Goal: Transaction & Acquisition: Purchase product/service

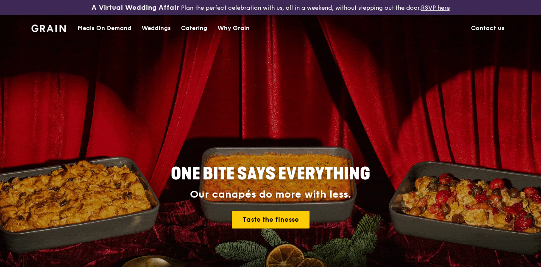
click at [106, 31] on div "Meals On Demand" at bounding box center [105, 28] width 54 height 25
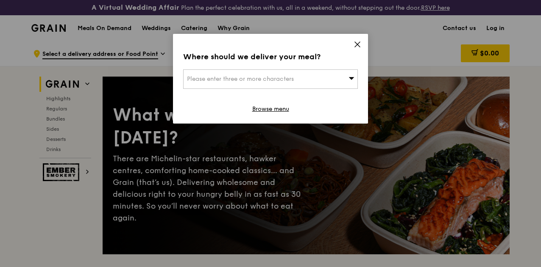
click at [270, 81] on span "Please enter three or more characters" at bounding box center [240, 78] width 107 height 7
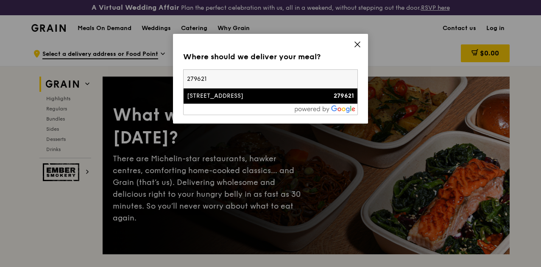
type input "279621"
click at [226, 95] on div "[STREET_ADDRESS]" at bounding box center [249, 96] width 125 height 8
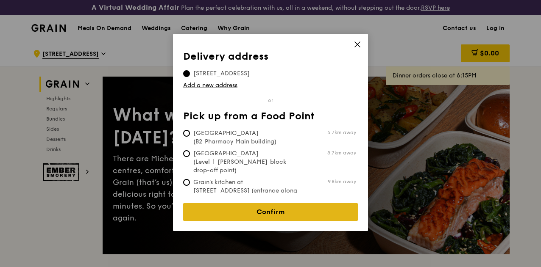
click at [286, 205] on link "Confirm" at bounding box center [270, 212] width 175 height 18
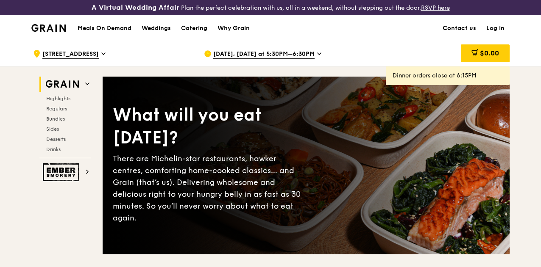
click at [301, 59] on span "[DATE], [DATE] at 5:30PM–6:30PM" at bounding box center [263, 54] width 101 height 9
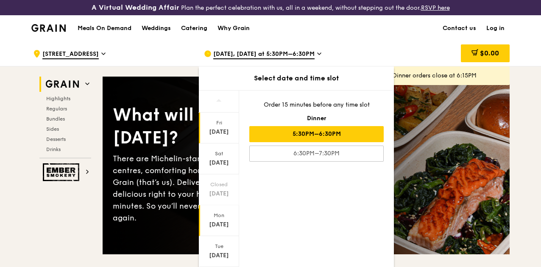
click at [222, 219] on div "Mon" at bounding box center [219, 215] width 38 height 7
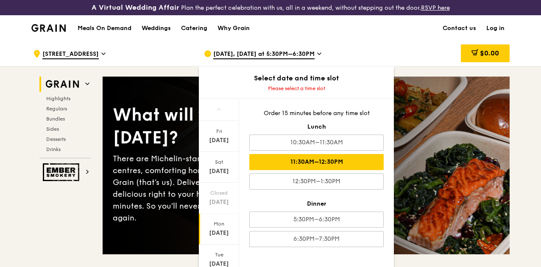
click at [315, 169] on div "11:30AM–12:30PM" at bounding box center [316, 162] width 134 height 16
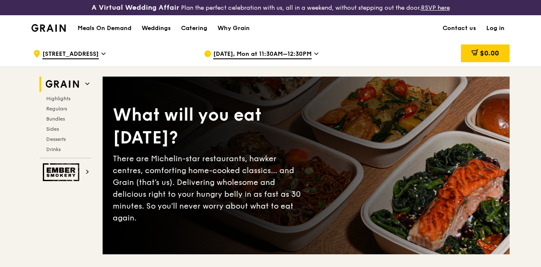
click at [101, 33] on h1 "Meals On Demand" at bounding box center [105, 28] width 54 height 8
click at [531, 66] on div ".cls-1 { fill: none; stroke: #fff; stroke-linecap: round; stroke-linejoin: roun…" at bounding box center [270, 53] width 541 height 25
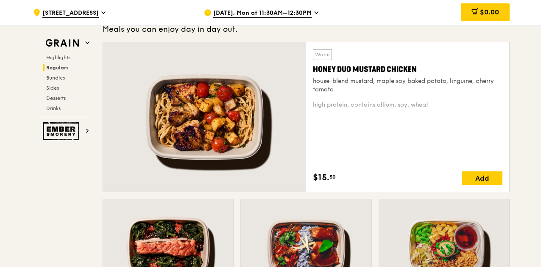
scroll to position [593, 0]
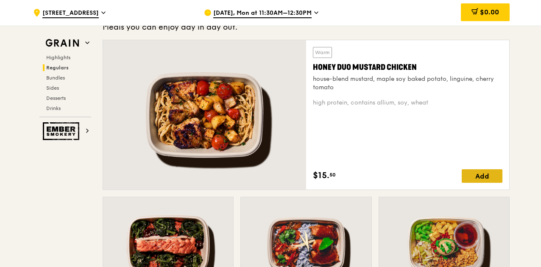
click at [478, 181] on div "Add" at bounding box center [482, 177] width 41 height 14
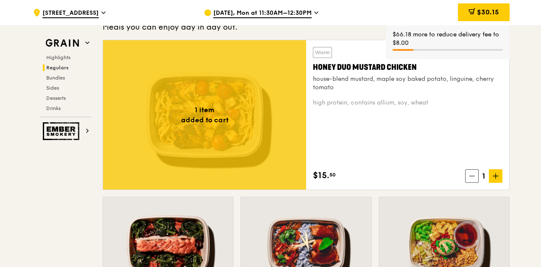
click at [498, 179] on icon at bounding box center [496, 176] width 6 height 6
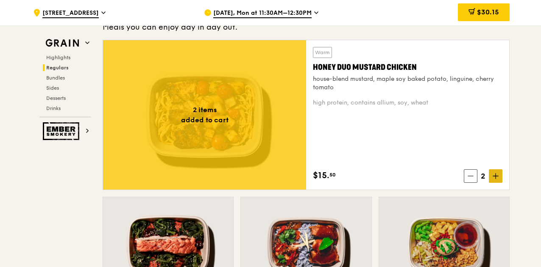
click at [498, 179] on icon at bounding box center [496, 176] width 6 height 6
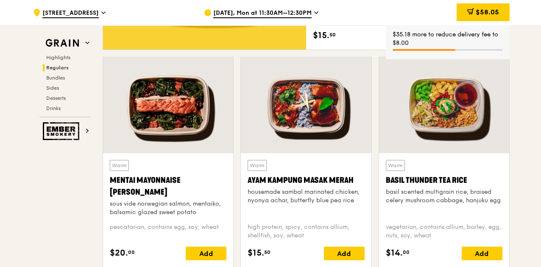
scroll to position [746, 0]
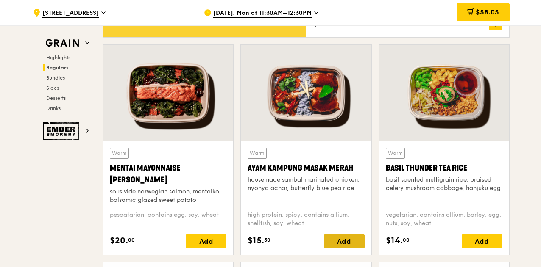
click at [345, 245] on div "Add" at bounding box center [344, 242] width 41 height 14
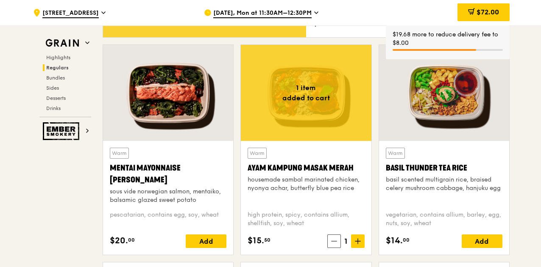
click at [358, 244] on icon at bounding box center [358, 241] width 0 height 5
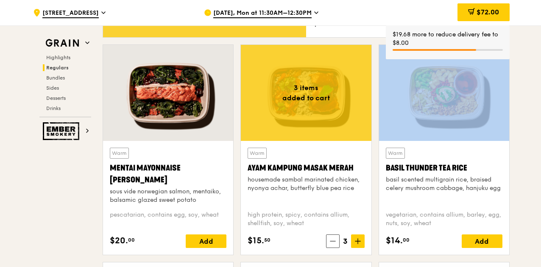
click at [358, 244] on icon at bounding box center [358, 241] width 0 height 5
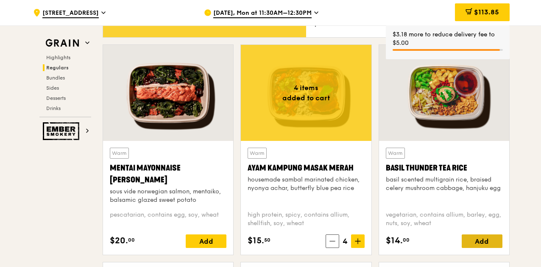
click at [483, 248] on div "Add" at bounding box center [482, 242] width 41 height 14
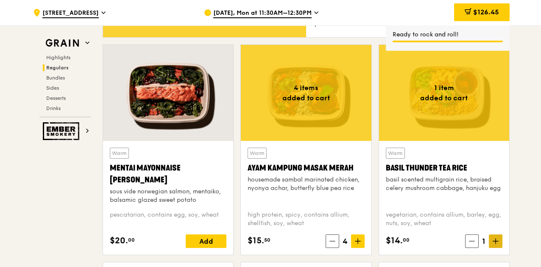
click at [495, 244] on icon at bounding box center [495, 241] width 0 height 5
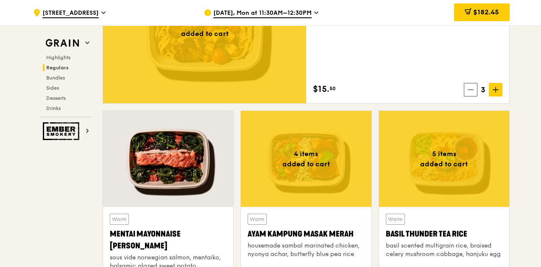
scroll to position [678, 0]
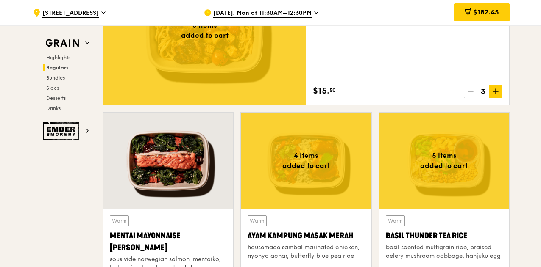
click at [471, 95] on icon at bounding box center [470, 92] width 6 height 6
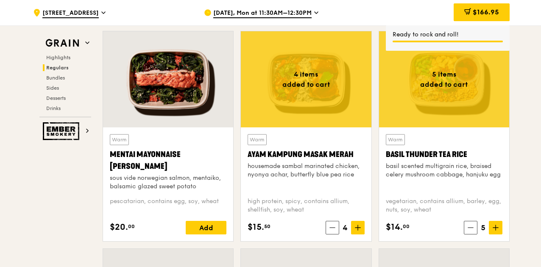
scroll to position [763, 0]
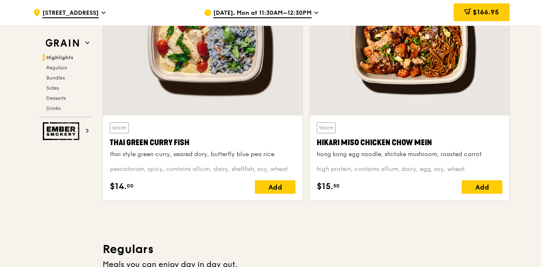
scroll to position [339, 0]
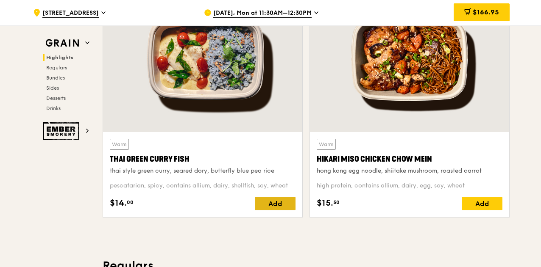
click at [287, 211] on div "Add" at bounding box center [275, 204] width 41 height 14
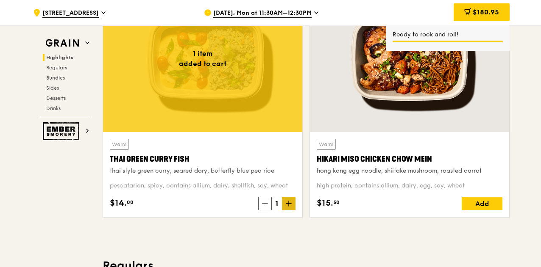
click at [287, 204] on icon at bounding box center [288, 204] width 5 height 0
click at [286, 207] on icon at bounding box center [289, 204] width 6 height 6
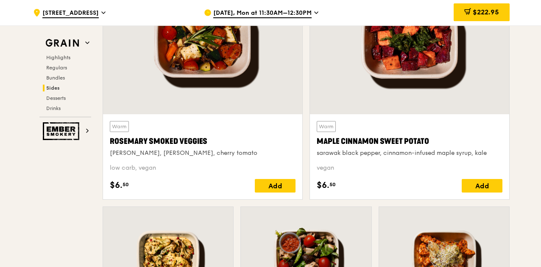
scroll to position [2001, 0]
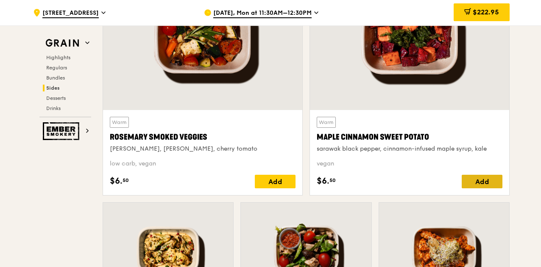
click at [490, 187] on div "Add" at bounding box center [482, 182] width 41 height 14
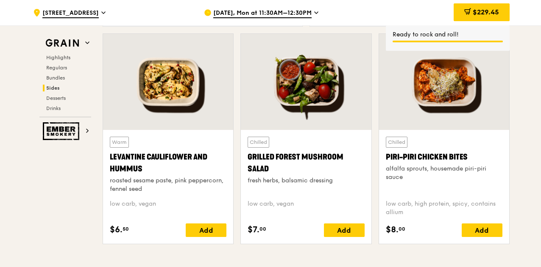
scroll to position [2170, 0]
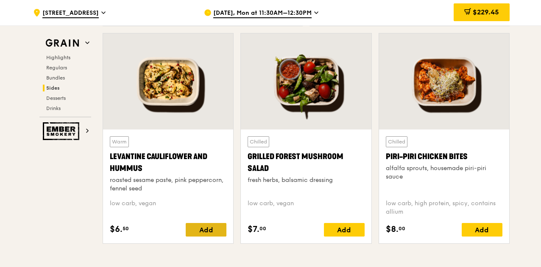
click at [203, 237] on div "Add" at bounding box center [206, 230] width 41 height 14
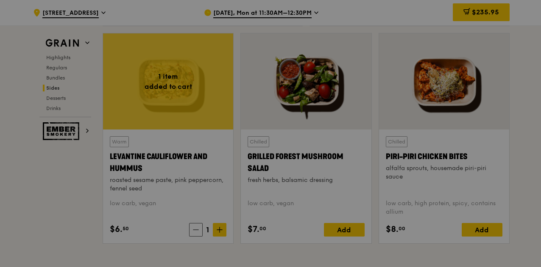
click at [53, 192] on div at bounding box center [270, 133] width 541 height 267
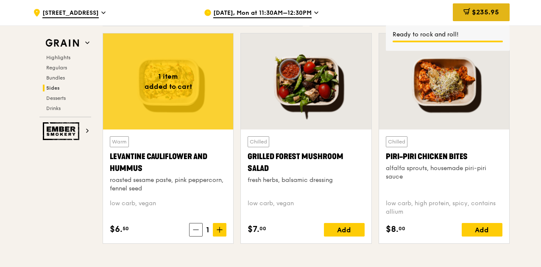
click at [476, 10] on span "$235.95" at bounding box center [485, 12] width 27 height 8
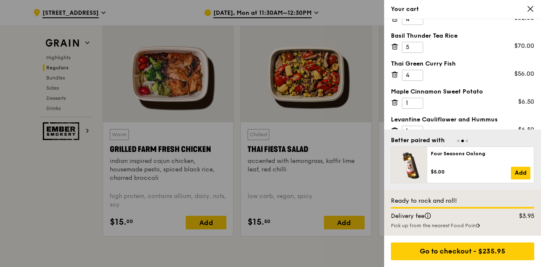
scroll to position [46, 0]
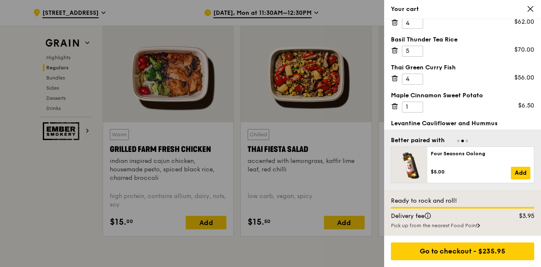
click at [529, 11] on icon at bounding box center [530, 9] width 8 height 8
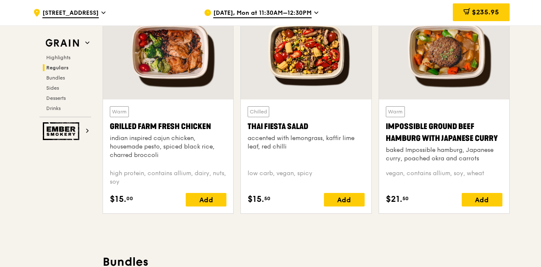
scroll to position [1016, 0]
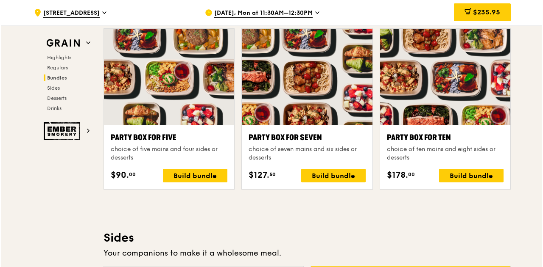
scroll to position [1695, 0]
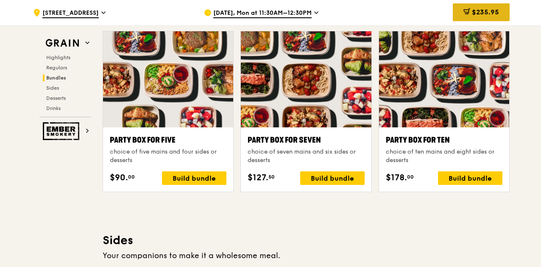
click at [478, 14] on span "$235.95" at bounding box center [485, 12] width 27 height 8
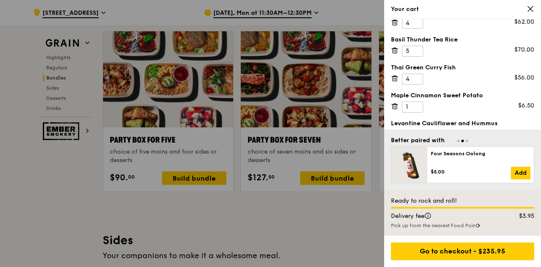
click at [531, 6] on icon at bounding box center [530, 9] width 8 height 8
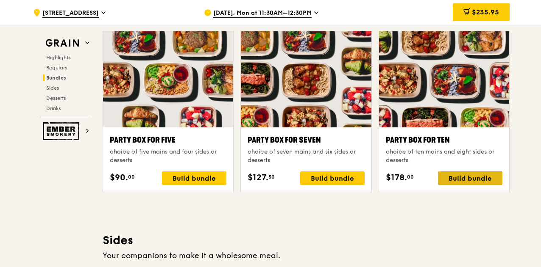
click at [473, 180] on div "Build bundle" at bounding box center [470, 179] width 64 height 14
drag, startPoint x: 398, startPoint y: 33, endPoint x: 400, endPoint y: 64, distance: 30.6
click at [457, 205] on div "Highlights Weekly rotating dishes inspired by flavours from around the world. 4…" at bounding box center [306, 253] width 407 height 3319
click at [457, 184] on div "Build bundle" at bounding box center [470, 179] width 64 height 14
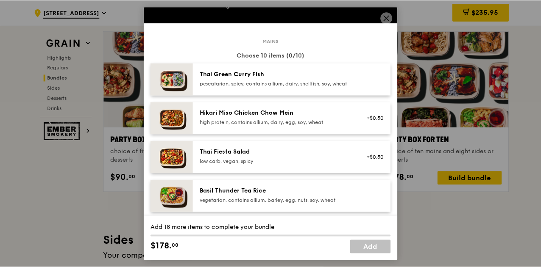
scroll to position [25, 0]
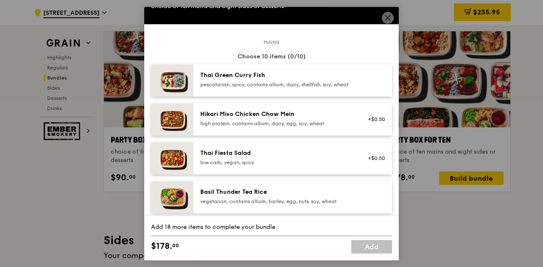
click at [387, 15] on icon at bounding box center [388, 18] width 8 height 8
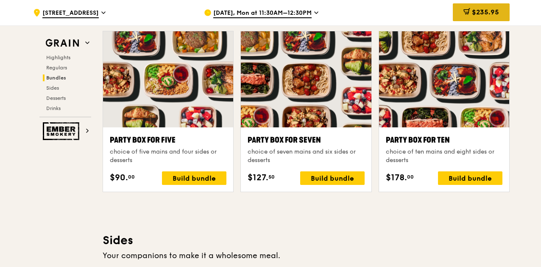
click at [487, 12] on span "$235.95" at bounding box center [485, 12] width 27 height 8
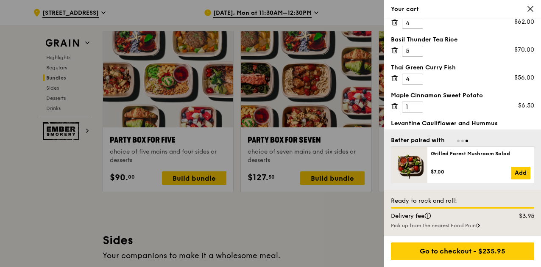
click at [289, 226] on div at bounding box center [270, 133] width 541 height 267
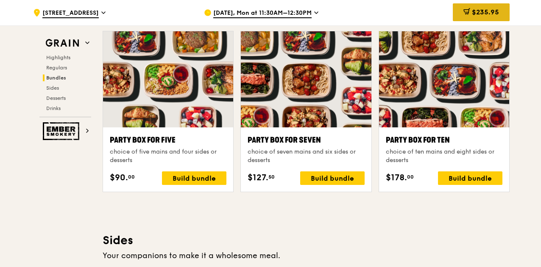
click at [480, 12] on span "$235.95" at bounding box center [485, 12] width 27 height 8
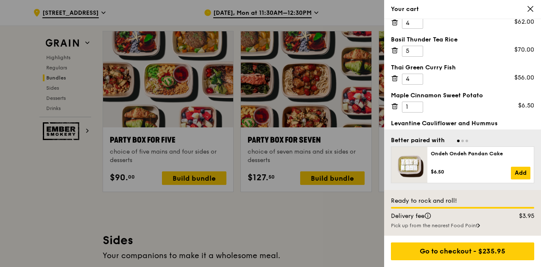
click at [395, 24] on icon at bounding box center [394, 23] width 4 height 4
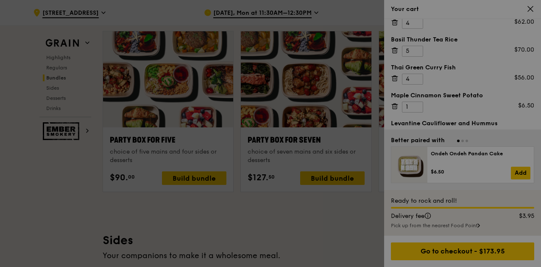
scroll to position [19, 0]
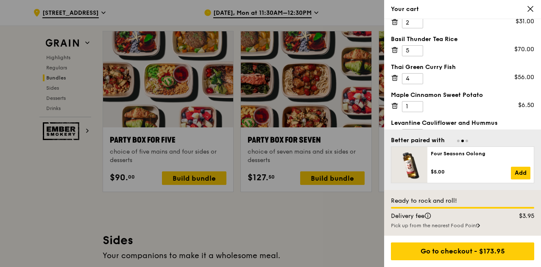
click at [395, 25] on icon at bounding box center [394, 22] width 4 height 4
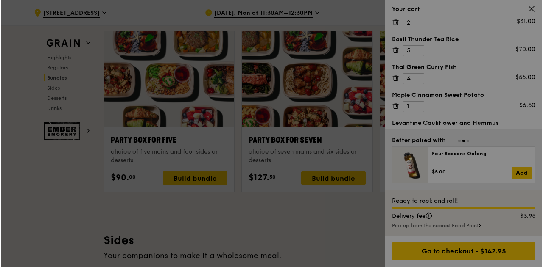
scroll to position [0, 0]
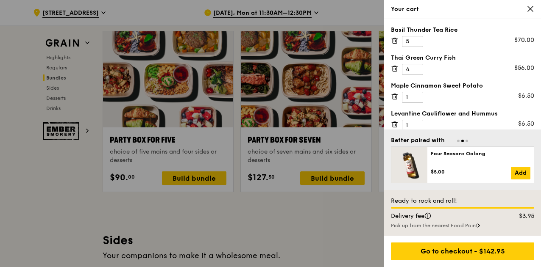
click at [392, 40] on icon at bounding box center [394, 41] width 4 height 4
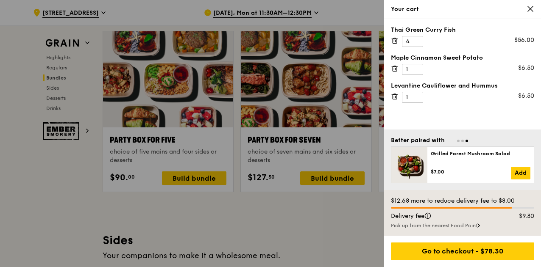
click at [393, 43] on icon at bounding box center [395, 41] width 8 height 8
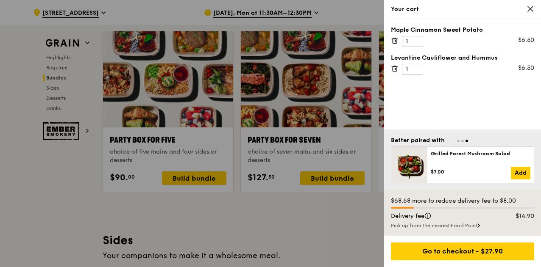
click at [393, 43] on icon at bounding box center [395, 41] width 8 height 8
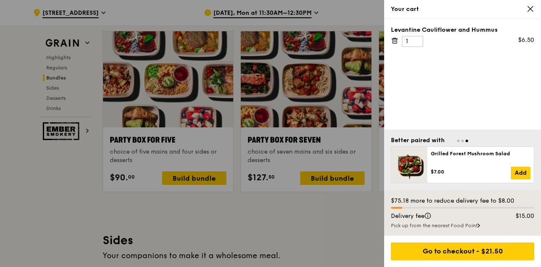
click at [393, 43] on icon at bounding box center [395, 41] width 8 height 8
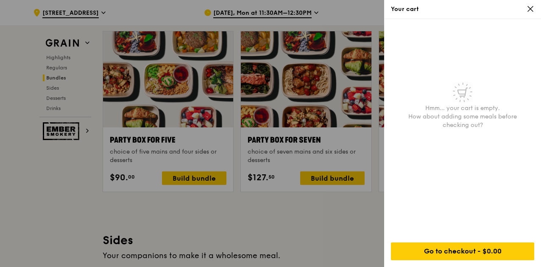
click at [329, 222] on div at bounding box center [270, 133] width 541 height 267
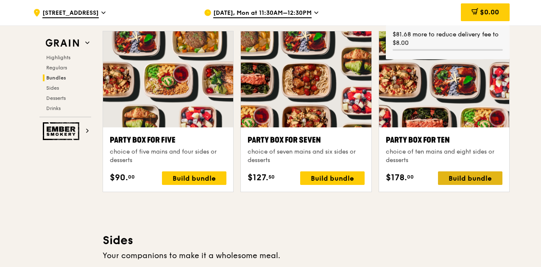
click at [474, 182] on div "Build bundle" at bounding box center [470, 179] width 64 height 14
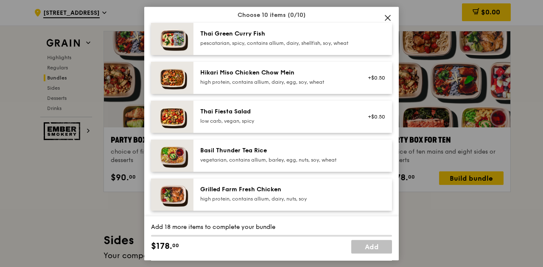
scroll to position [68, 0]
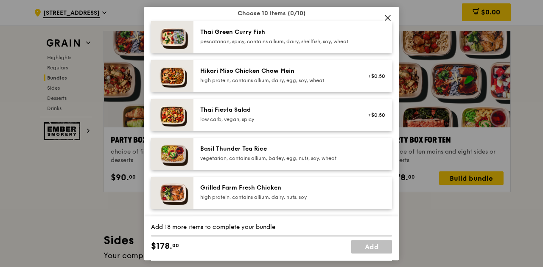
click at [340, 45] on div "pescatarian, spicy, contains allium, dairy, shellfish, soy, wheat" at bounding box center [276, 41] width 152 height 7
click at [319, 75] on div "Hikari Miso Chicken Chow Mein" at bounding box center [276, 71] width 152 height 8
click at [320, 123] on div "low carb, vegan, spicy" at bounding box center [276, 119] width 152 height 7
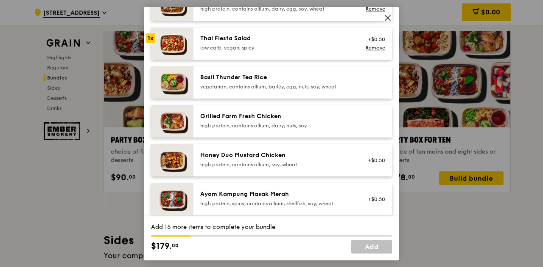
scroll to position [143, 0]
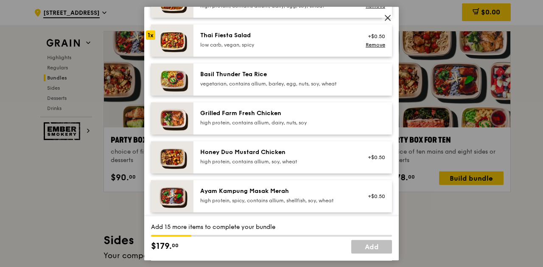
click at [341, 79] on div "Basil Thunder Tea Rice" at bounding box center [276, 74] width 152 height 8
click at [333, 118] on div "Grilled Farm Fresh Chicken" at bounding box center [276, 113] width 152 height 8
click at [327, 153] on div "Honey Duo Mustard Chicken high protein, contains allium, soy, wheat +$0.50" at bounding box center [292, 158] width 198 height 32
click at [324, 196] on div "Ayam Kampung Masak Merah" at bounding box center [276, 191] width 152 height 8
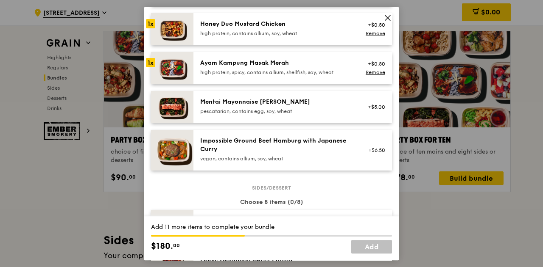
scroll to position [234, 0]
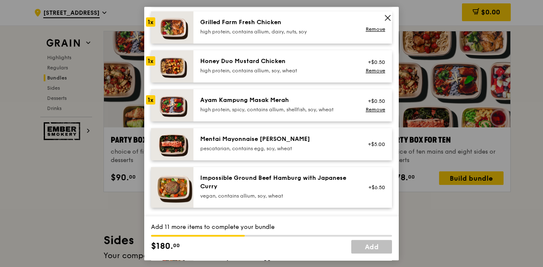
click at [300, 105] on div "Ayam Kampung Masak Merah" at bounding box center [276, 100] width 152 height 8
click at [302, 76] on div "Honey Duo Mustard Chicken high protein, contains allium, soy, wheat" at bounding box center [276, 66] width 162 height 19
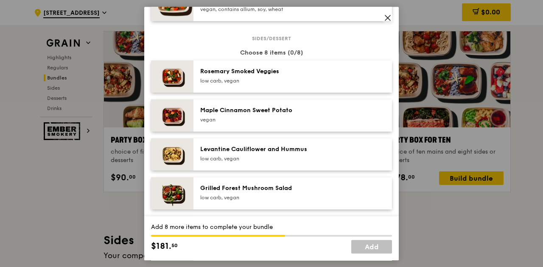
scroll to position [429, 0]
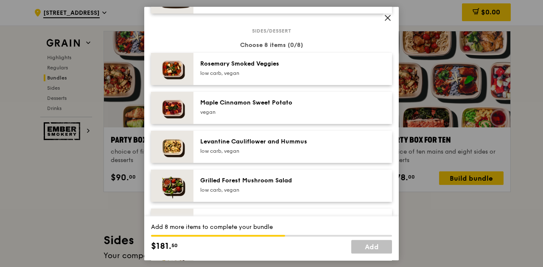
click at [293, 77] on div "low carb, vegan" at bounding box center [276, 73] width 152 height 7
click at [290, 107] on div "Maple Cinnamon Sweet Potato" at bounding box center [276, 103] width 152 height 8
click at [292, 140] on div "Levantine Cauliflower and Hummus low carb, vegan" at bounding box center [292, 147] width 198 height 32
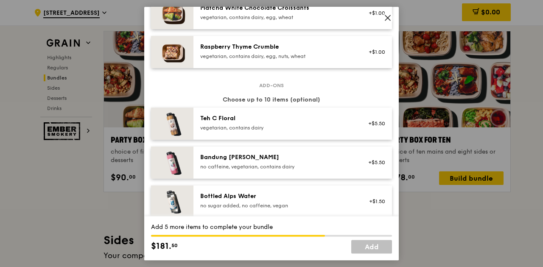
scroll to position [810, 0]
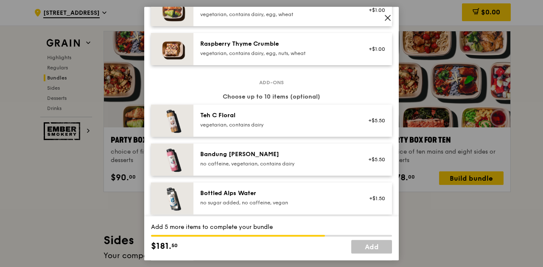
click at [348, 130] on div "Teh C Floral vegetarian, contains dairy" at bounding box center [276, 120] width 162 height 19
click at [370, 128] on link "Remove" at bounding box center [374, 125] width 19 height 6
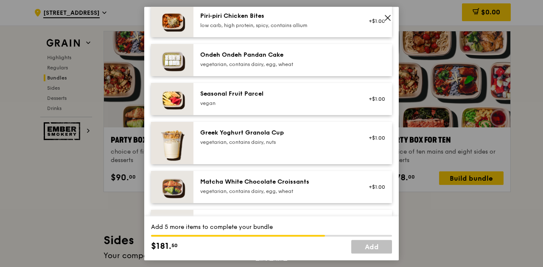
scroll to position [629, 0]
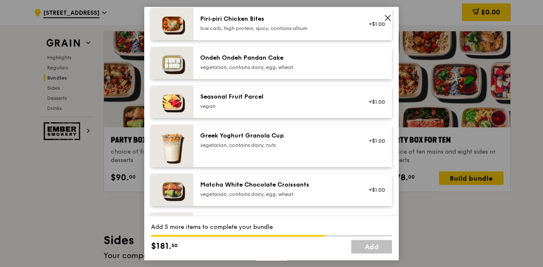
click at [297, 58] on div "Ondeh Ondeh Pandan Cake vegetarian, contains dairy, egg, wheat" at bounding box center [292, 63] width 198 height 32
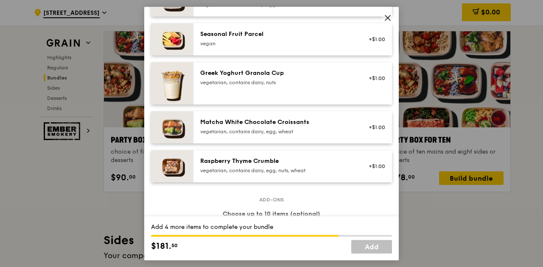
scroll to position [701, 0]
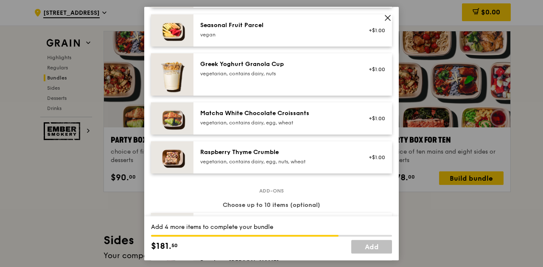
click at [345, 118] on div "Matcha White Chocolate Croissants" at bounding box center [276, 113] width 152 height 8
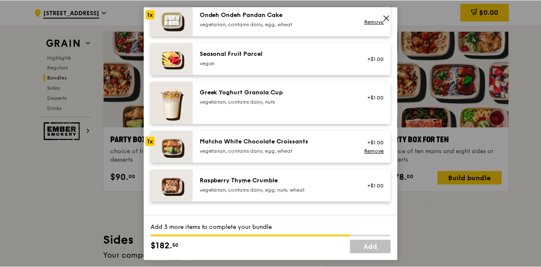
scroll to position [676, 0]
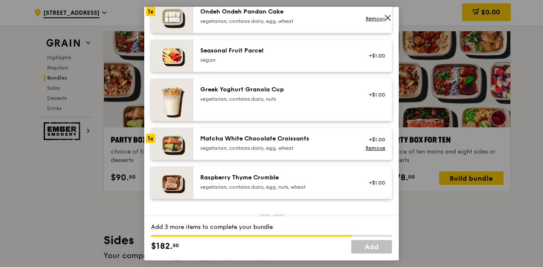
click at [306, 182] on div "Raspberry Thyme Crumble" at bounding box center [276, 178] width 152 height 8
click at [293, 143] on div "Matcha White Chocolate Croissants" at bounding box center [276, 139] width 152 height 8
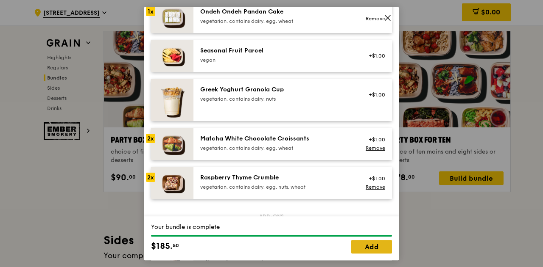
click at [368, 245] on link "Add" at bounding box center [371, 247] width 41 height 14
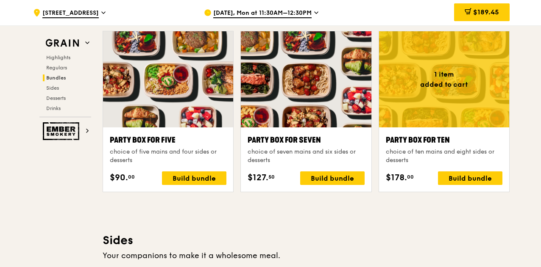
click at [503, 212] on div "Highlights Weekly rotating dishes inspired by flavours from around the world. W…" at bounding box center [306, 253] width 407 height 3319
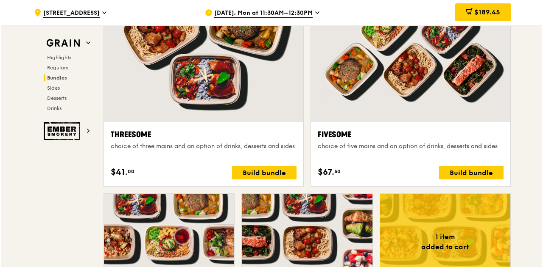
scroll to position [1508, 0]
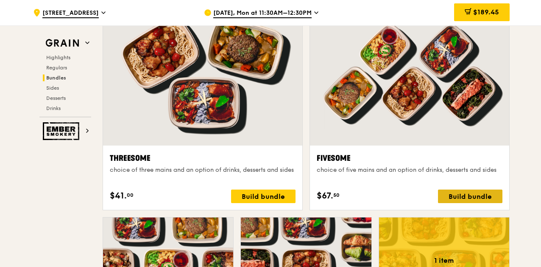
click at [481, 199] on div "Build bundle" at bounding box center [470, 197] width 64 height 14
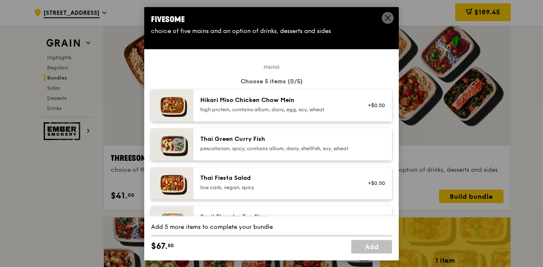
click at [298, 137] on div "Thai Green Curry Fish" at bounding box center [276, 139] width 152 height 8
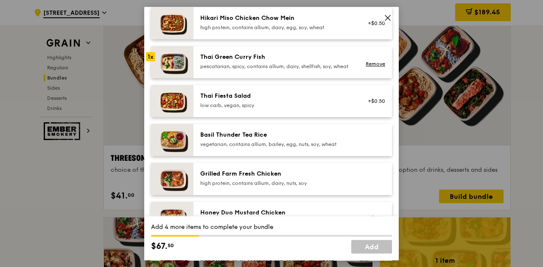
scroll to position [153, 0]
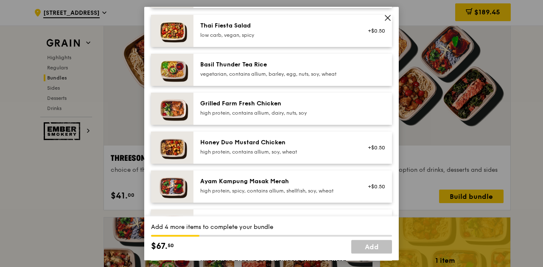
click at [319, 69] on div "Basil Thunder Tea Rice" at bounding box center [276, 65] width 152 height 8
click at [315, 108] on div "Grilled Farm Fresh Chicken" at bounding box center [276, 104] width 152 height 8
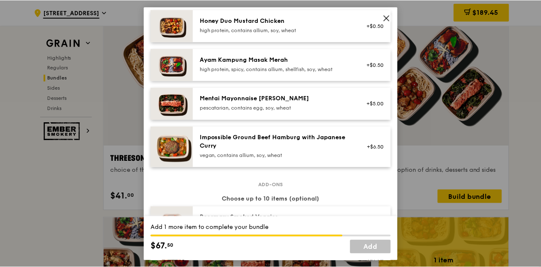
scroll to position [0, 0]
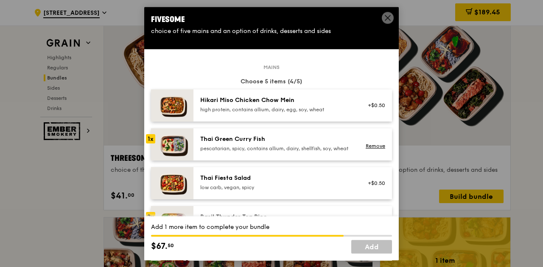
click at [294, 108] on div "high protein, contains allium, dairy, egg, soy, wheat" at bounding box center [276, 109] width 152 height 7
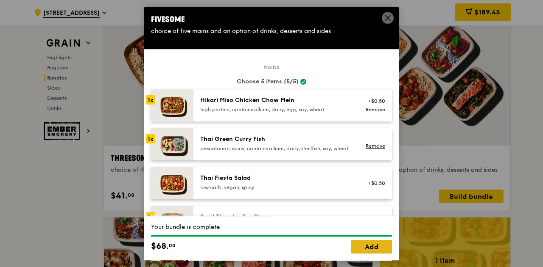
click at [358, 249] on link "Add" at bounding box center [371, 247] width 41 height 14
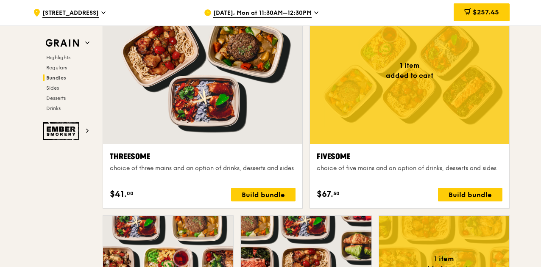
scroll to position [1473, 0]
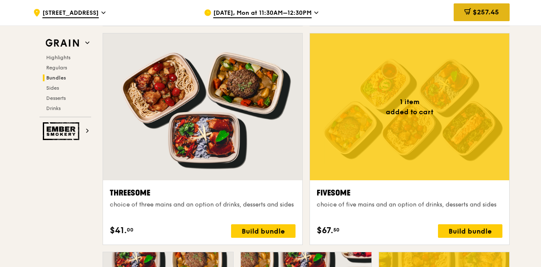
click at [497, 11] on span "$257.45" at bounding box center [486, 12] width 26 height 8
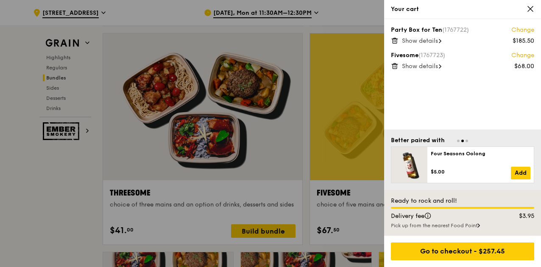
click at [435, 39] on span "Show details" at bounding box center [420, 40] width 36 height 7
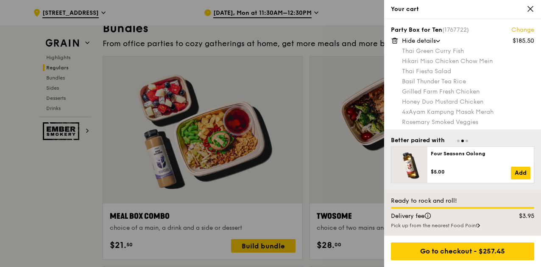
scroll to position [771, 0]
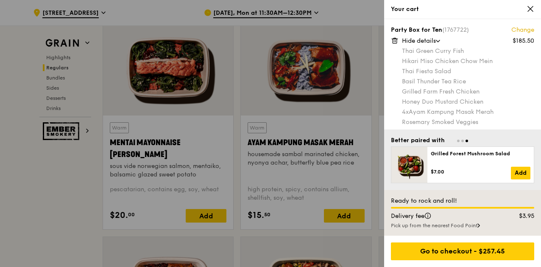
click at [396, 40] on icon at bounding box center [395, 41] width 8 height 8
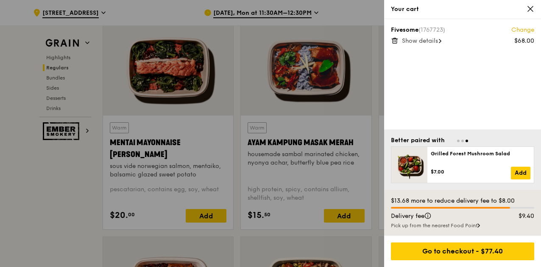
click at [397, 39] on icon at bounding box center [395, 41] width 8 height 8
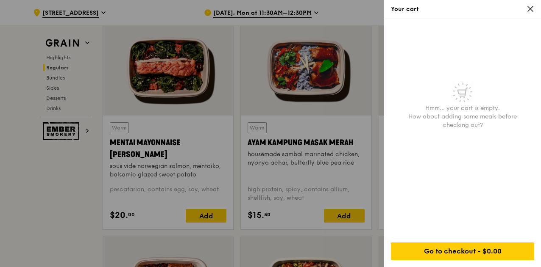
click at [534, 7] on icon at bounding box center [530, 9] width 8 height 8
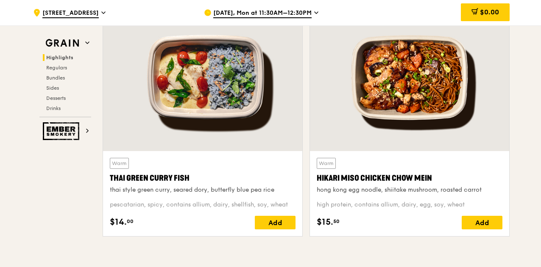
scroll to position [331, 0]
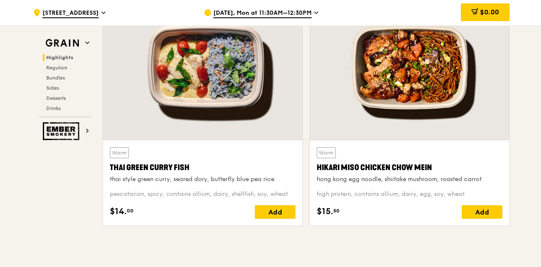
click at [207, 155] on div "Warm Thai Green [PERSON_NAME] Fish thai style green [PERSON_NAME], seared dory,…" at bounding box center [203, 165] width 186 height 36
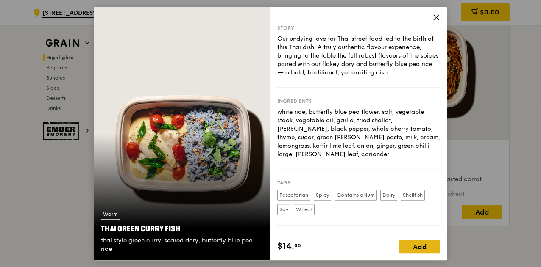
click at [419, 250] on div "Add" at bounding box center [419, 247] width 41 height 14
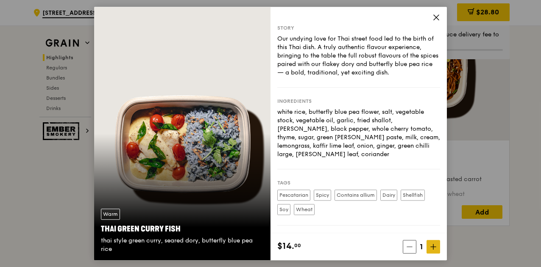
click at [434, 250] on span at bounding box center [433, 247] width 14 height 14
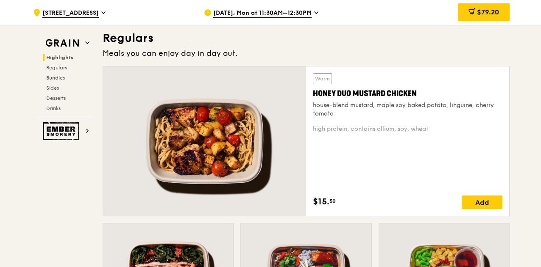
scroll to position [568, 0]
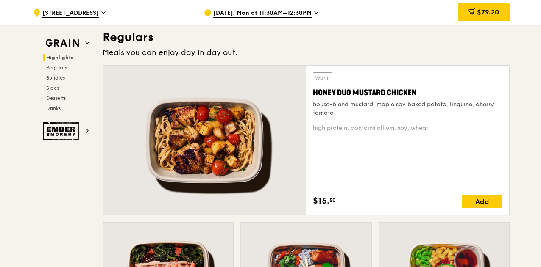
click at [404, 150] on div "Warm Honey Duo Mustard Chicken house-blend mustard, maple soy baked potato, lin…" at bounding box center [407, 140] width 189 height 136
click at [476, 209] on div "Add" at bounding box center [482, 202] width 41 height 14
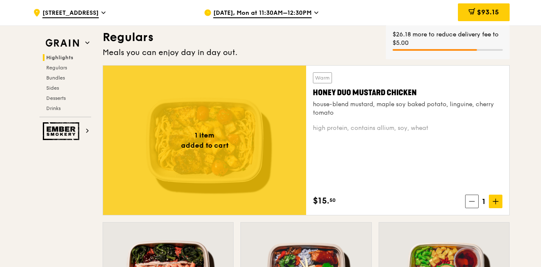
click at [498, 215] on div "Warm Honey Duo Mustard Chicken house-blend mustard, maple soy baked potato, lin…" at bounding box center [407, 141] width 203 height 150
click at [498, 209] on span at bounding box center [496, 202] width 14 height 14
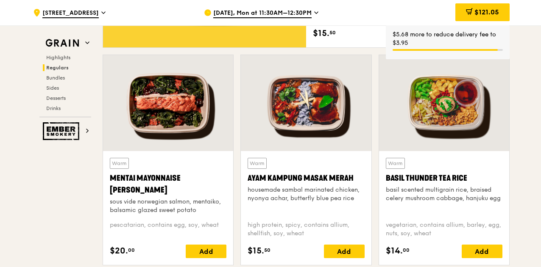
scroll to position [737, 0]
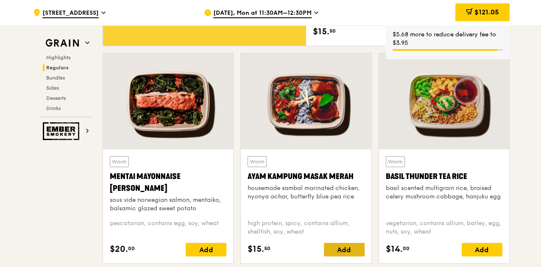
click at [353, 252] on div "Add" at bounding box center [344, 250] width 41 height 14
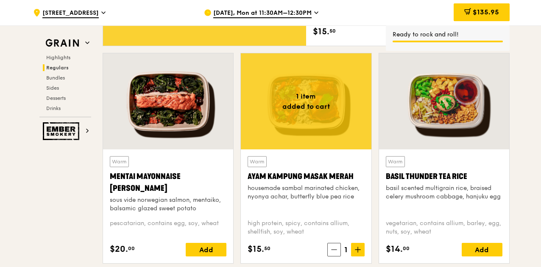
click at [359, 253] on icon at bounding box center [358, 250] width 6 height 6
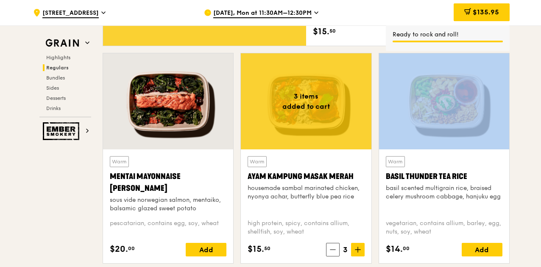
click at [359, 253] on icon at bounding box center [358, 250] width 6 height 6
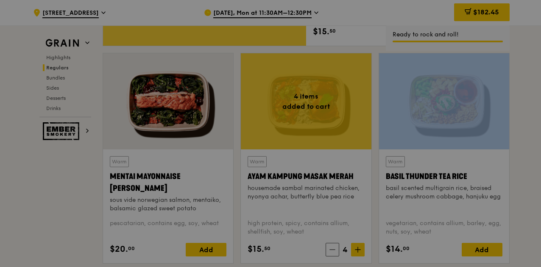
type input "4"
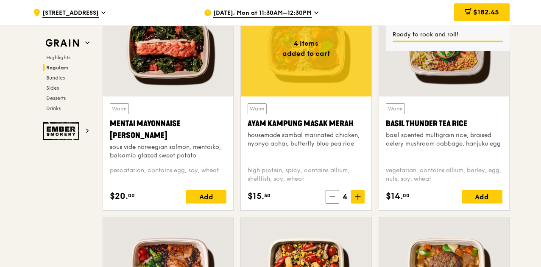
scroll to position [805, 0]
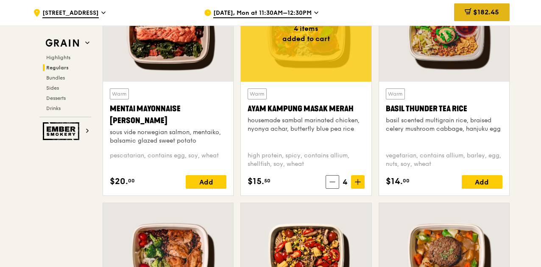
click at [488, 9] on span "$182.45" at bounding box center [486, 12] width 26 height 8
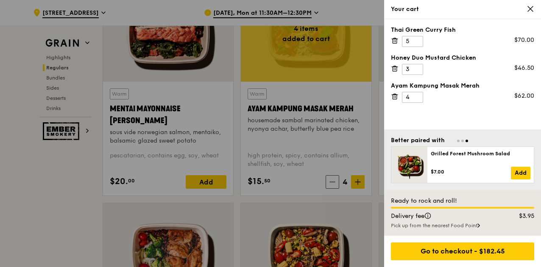
click at [48, 196] on div at bounding box center [270, 133] width 541 height 267
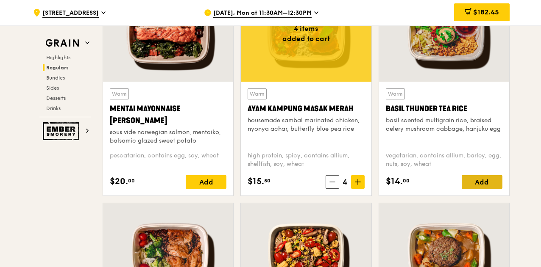
click at [475, 189] on div "Add" at bounding box center [482, 182] width 41 height 14
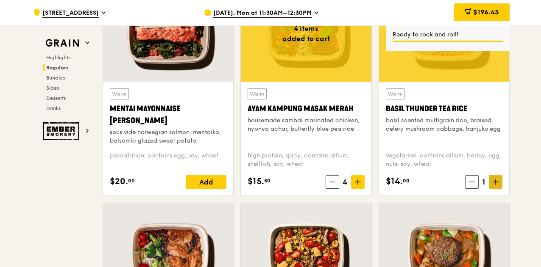
click at [493, 185] on icon at bounding box center [496, 182] width 6 height 6
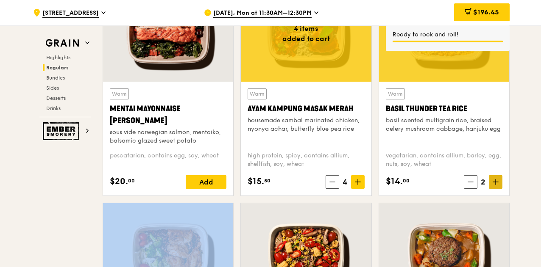
click at [493, 185] on icon at bounding box center [496, 182] width 6 height 6
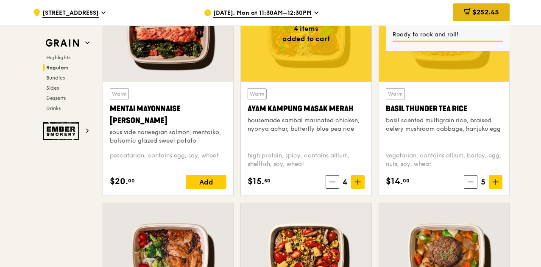
click at [480, 10] on span "$252.45" at bounding box center [485, 12] width 27 height 8
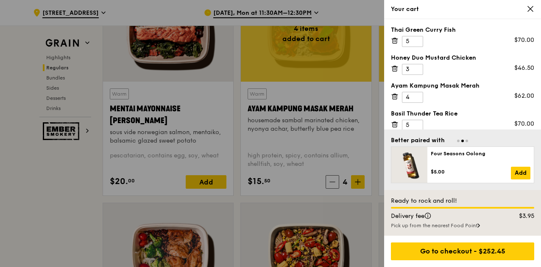
click at [72, 200] on div at bounding box center [270, 133] width 541 height 267
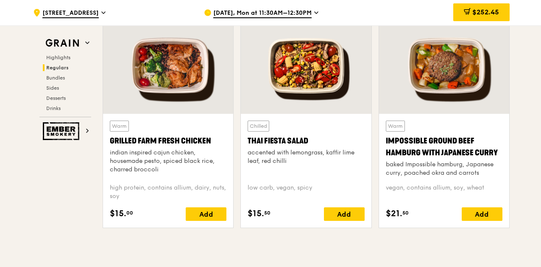
scroll to position [992, 0]
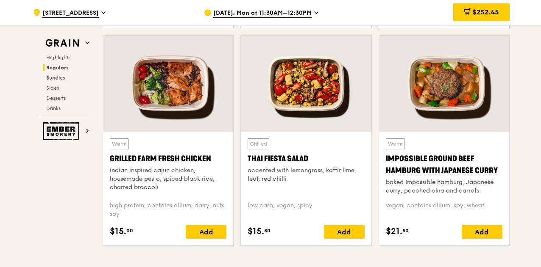
scroll to position [975, 0]
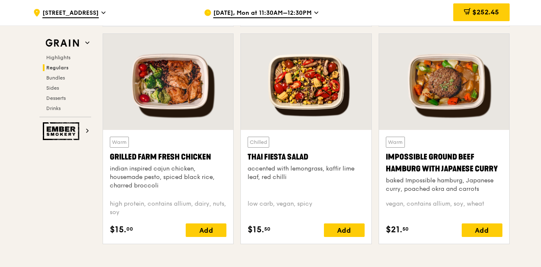
click at [312, 208] on div "low carb, vegan, spicy" at bounding box center [306, 208] width 117 height 17
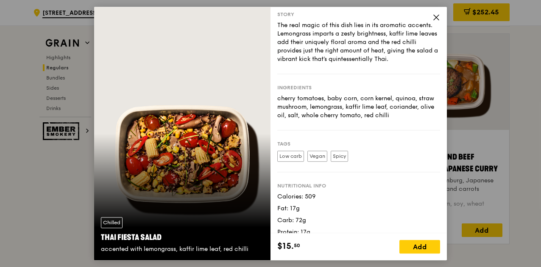
scroll to position [0, 0]
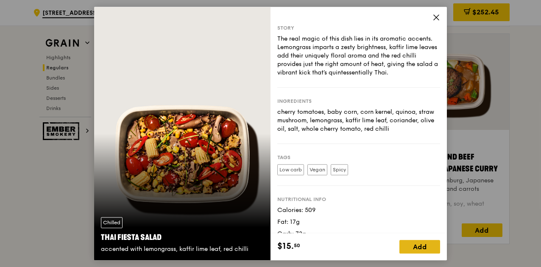
click at [422, 247] on div "Add" at bounding box center [419, 247] width 41 height 14
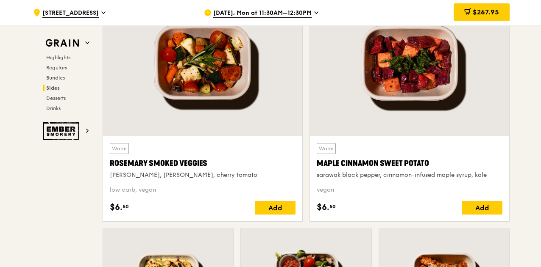
scroll to position [1958, 0]
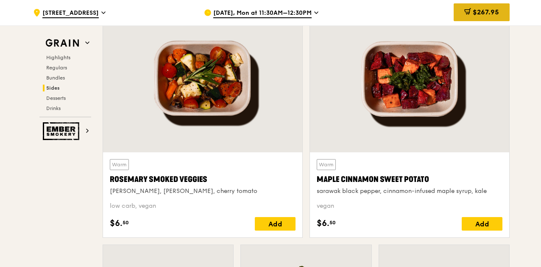
click at [487, 11] on span "$267.95" at bounding box center [486, 12] width 26 height 8
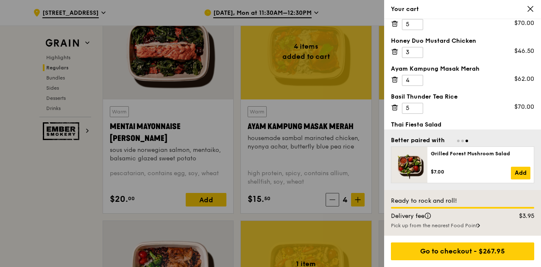
scroll to position [0, 0]
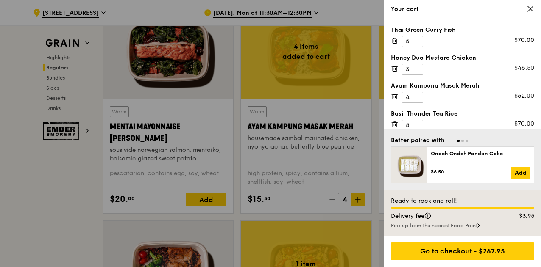
click at [531, 10] on icon at bounding box center [530, 8] width 5 height 5
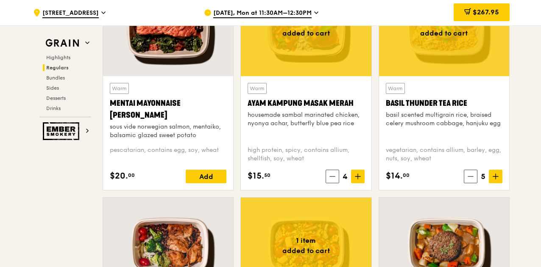
scroll to position [821, 0]
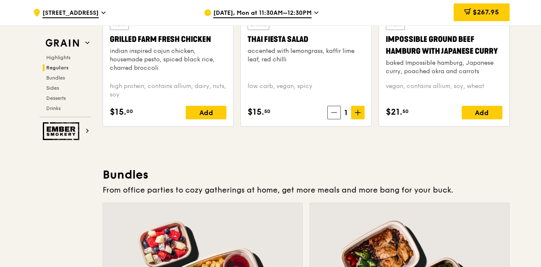
scroll to position [1025, 0]
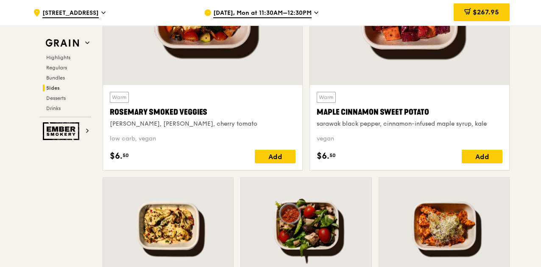
scroll to position [2025, 0]
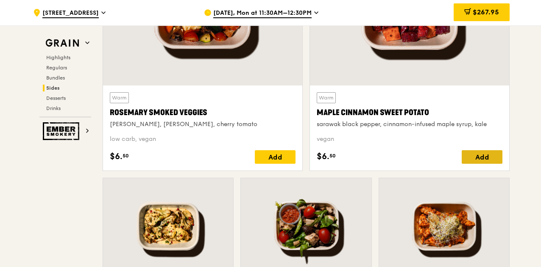
click at [471, 161] on div "Add" at bounding box center [482, 157] width 41 height 14
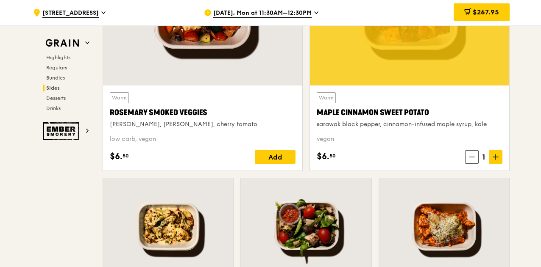
click at [471, 161] on div "1" at bounding box center [483, 157] width 37 height 14
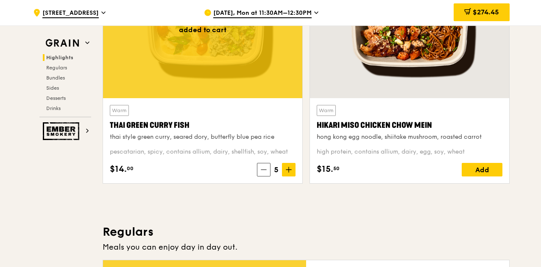
scroll to position [364, 0]
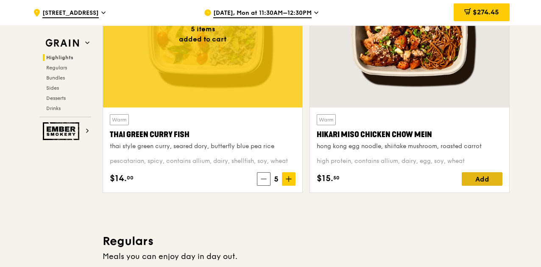
click at [487, 186] on div "Add" at bounding box center [482, 180] width 41 height 14
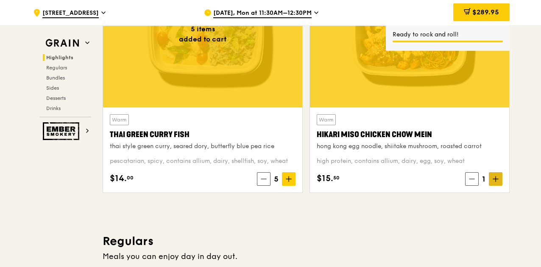
click at [492, 186] on span at bounding box center [496, 180] width 14 height 14
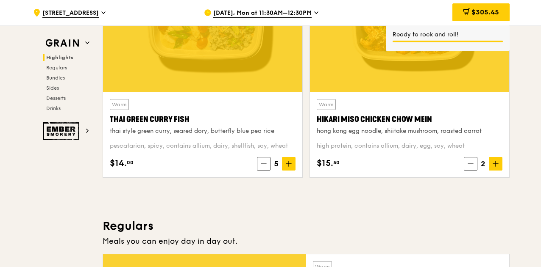
scroll to position [381, 0]
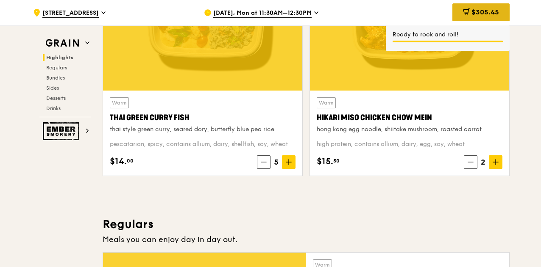
click at [477, 12] on span "$305.45" at bounding box center [485, 12] width 28 height 8
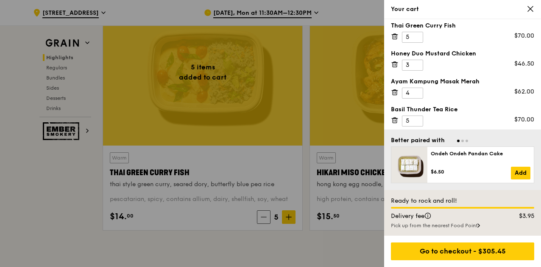
scroll to position [0, 0]
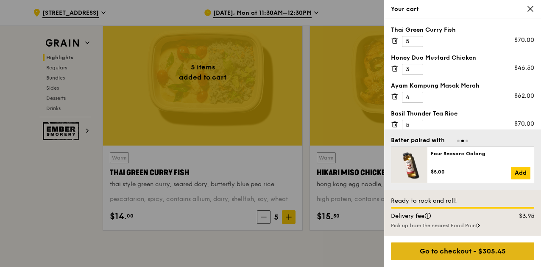
click at [454, 255] on div "Go to checkout - $305.45" at bounding box center [462, 252] width 143 height 18
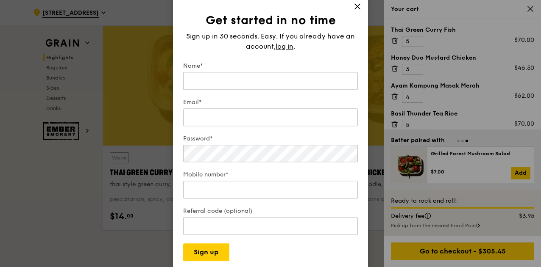
click at [361, 6] on icon at bounding box center [357, 7] width 8 height 8
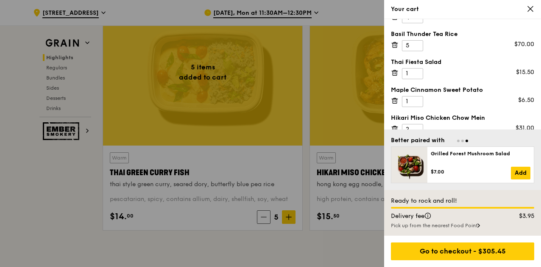
scroll to position [83, 0]
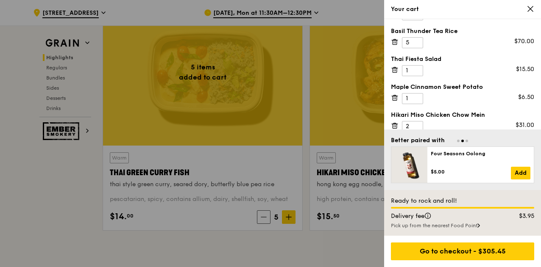
drag, startPoint x: 539, startPoint y: 89, endPoint x: 536, endPoint y: 38, distance: 50.9
click at [536, 38] on div "Thai Green [PERSON_NAME] Fish 5 $70.00 Honey Duo Mustard Chicken 3 $46.50 Ayam …" at bounding box center [462, 74] width 157 height 111
click at [78, 211] on div at bounding box center [270, 133] width 541 height 267
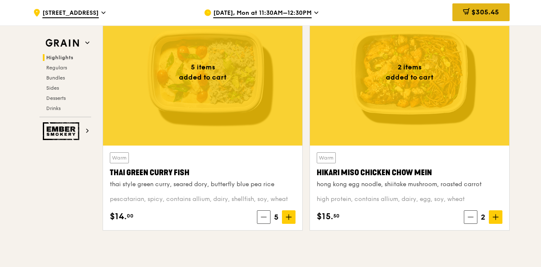
click at [487, 13] on span "$305.45" at bounding box center [485, 12] width 28 height 8
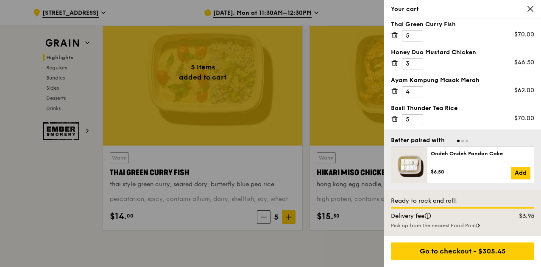
scroll to position [19, 0]
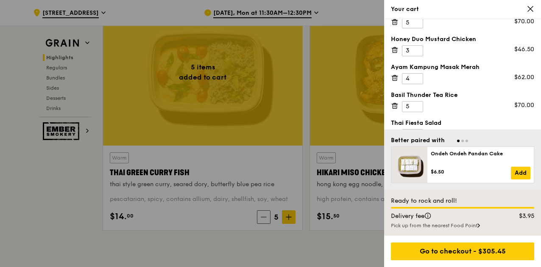
click at [55, 217] on div at bounding box center [270, 133] width 541 height 267
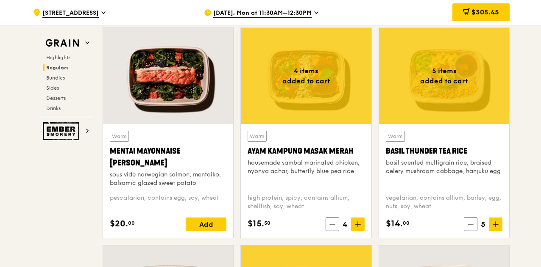
scroll to position [749, 0]
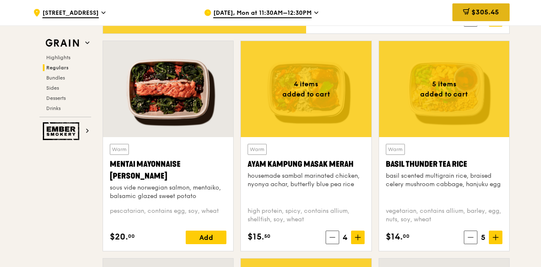
click at [493, 7] on div "$305.45" at bounding box center [480, 12] width 57 height 18
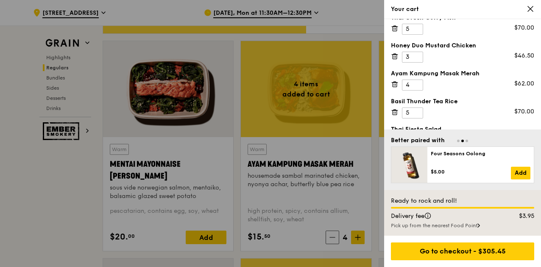
scroll to position [0, 0]
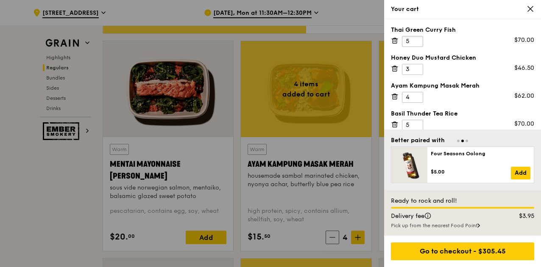
click at [412, 37] on input "5" at bounding box center [412, 41] width 21 height 11
type input "4"
click at [415, 42] on input "4" at bounding box center [412, 41] width 21 height 11
click at [444, 67] on div "Honey Duo Mustard Chicken 3 $46.50" at bounding box center [462, 64] width 143 height 21
type input "5"
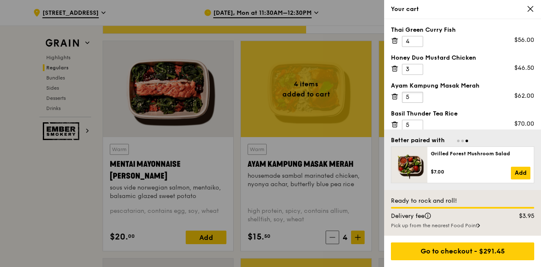
click at [416, 94] on input "5" at bounding box center [412, 97] width 21 height 11
type input "4"
click at [415, 128] on input "4" at bounding box center [412, 125] width 21 height 11
type input "4"
click at [416, 67] on input "4" at bounding box center [412, 69] width 21 height 11
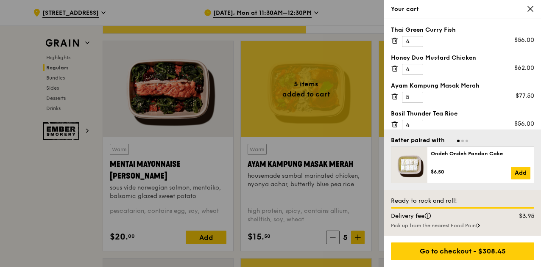
drag, startPoint x: 538, startPoint y: 49, endPoint x: 538, endPoint y: 96, distance: 47.5
click at [538, 96] on div "Thai Green [PERSON_NAME] Fish 4 $56.00 Honey Duo Mustard Chicken 4 $62.00 Ayam …" at bounding box center [462, 74] width 157 height 111
click at [492, 72] on div "Honey Duo Mustard Chicken 4 $62.00" at bounding box center [462, 64] width 143 height 21
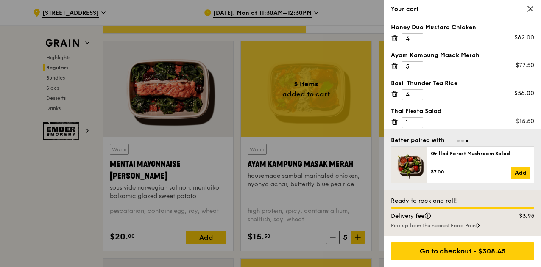
scroll to position [31, 0]
type input "4"
click at [416, 69] on input "4" at bounding box center [412, 66] width 21 height 11
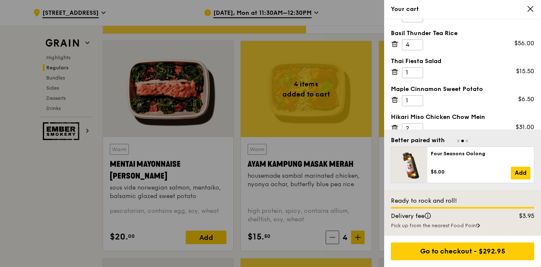
scroll to position [89, 0]
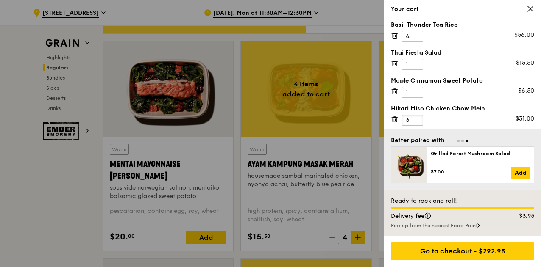
click at [416, 116] on input "3" at bounding box center [412, 120] width 21 height 11
click at [416, 122] on input "3" at bounding box center [412, 120] width 21 height 11
click at [415, 119] on input "2" at bounding box center [412, 120] width 21 height 11
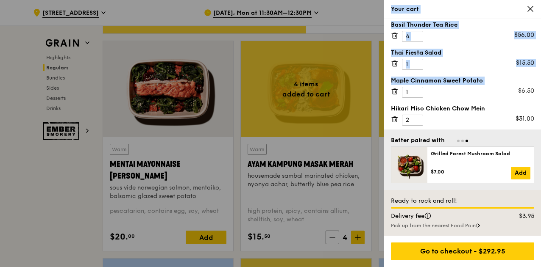
drag, startPoint x: 539, startPoint y: 95, endPoint x: 542, endPoint y: 55, distance: 40.8
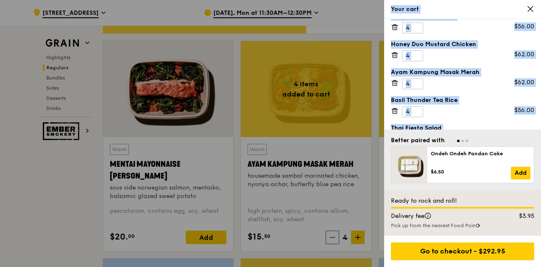
scroll to position [13, 0]
click at [491, 44] on div "Honey Duo Mustard Chicken" at bounding box center [462, 45] width 143 height 8
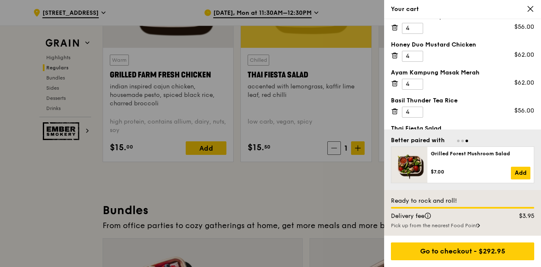
scroll to position [1036, 0]
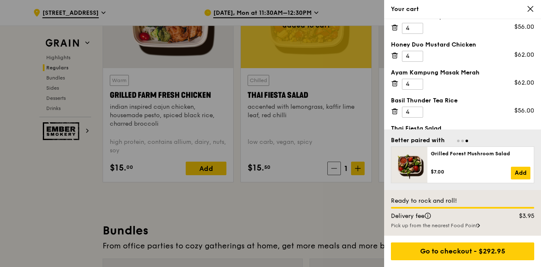
drag, startPoint x: 538, startPoint y: 70, endPoint x: 541, endPoint y: 53, distance: 16.7
click at [488, 58] on div "Honey Duo Mustard Chicken 4 $62.00" at bounding box center [462, 51] width 143 height 21
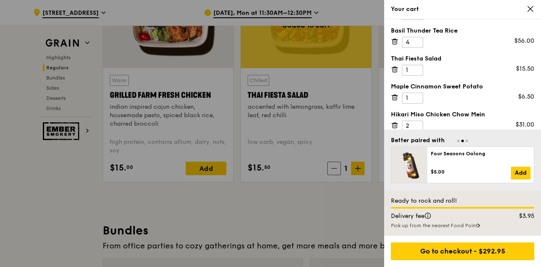
scroll to position [89, 0]
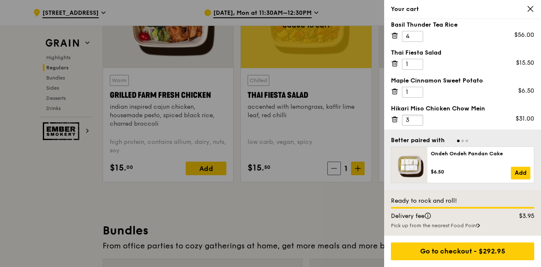
type input "3"
click at [417, 115] on input "3" at bounding box center [412, 120] width 21 height 11
drag, startPoint x: 538, startPoint y: 84, endPoint x: 540, endPoint y: 72, distance: 12.9
click at [540, 72] on div "Thai Green [PERSON_NAME] Fish 4 $56.00 Honey Duo Mustard Chicken 4 $62.00 Ayam …" at bounding box center [462, 74] width 157 height 111
click at [464, 86] on div "Maple Cinnamon Sweet Potato 1 $6.50" at bounding box center [462, 87] width 143 height 21
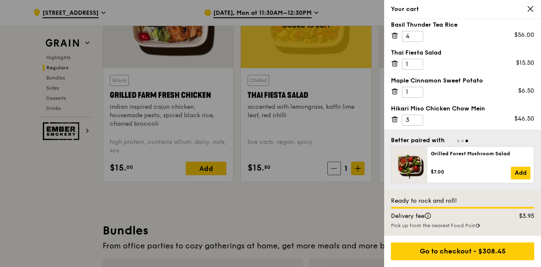
drag, startPoint x: 539, startPoint y: 110, endPoint x: 537, endPoint y: 96, distance: 14.1
click at [537, 96] on div "Thai Green [PERSON_NAME] Fish 4 $56.00 Honey Duo Mustard Chicken 4 $62.00 Ayam …" at bounding box center [462, 74] width 157 height 111
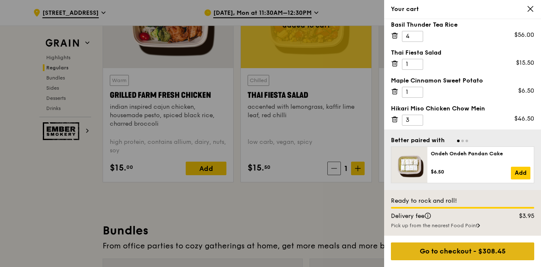
click at [482, 253] on div "Go to checkout - $308.45" at bounding box center [462, 252] width 143 height 18
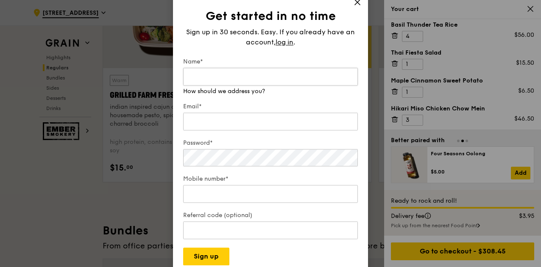
click at [222, 76] on input "Name*" at bounding box center [270, 77] width 175 height 18
type input "[PERSON_NAME]"
click at [243, 123] on div "Email*" at bounding box center [270, 118] width 175 height 30
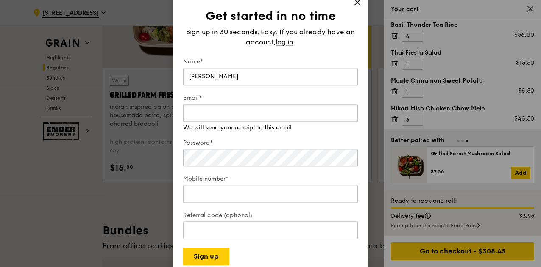
type input "[PERSON_NAME][EMAIL_ADDRESS][PERSON_NAME][DOMAIN_NAME]"
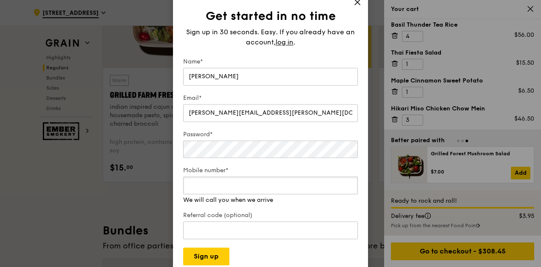
click at [248, 193] on input "Mobile number*" at bounding box center [270, 186] width 175 height 18
type input "81251255"
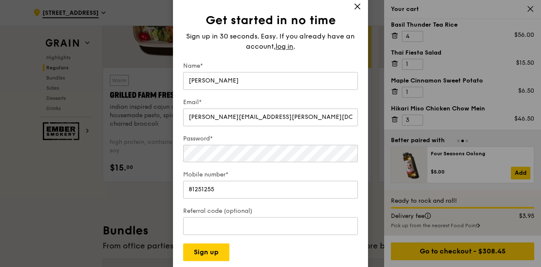
click at [357, 5] on icon at bounding box center [357, 7] width 8 height 8
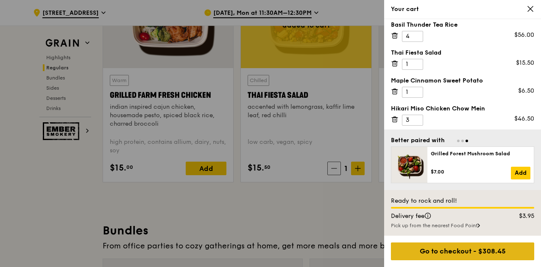
click at [460, 255] on div "Go to checkout - $308.45" at bounding box center [462, 252] width 143 height 18
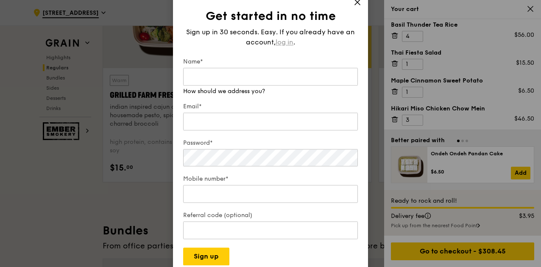
click at [282, 45] on span "log in" at bounding box center [284, 42] width 18 height 10
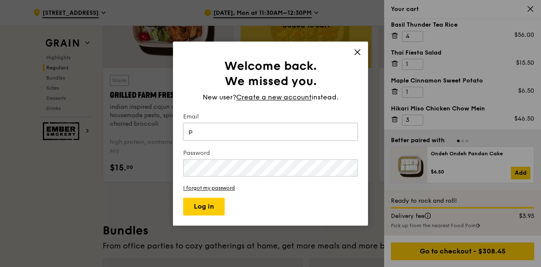
type input "[PERSON_NAME][EMAIL_ADDRESS][PERSON_NAME][DOMAIN_NAME]"
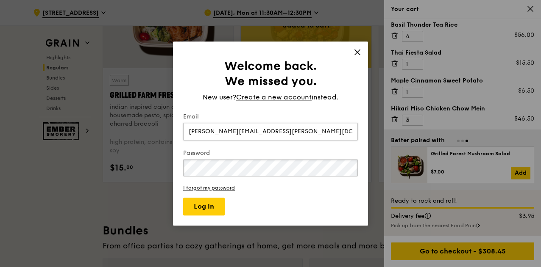
click at [183, 198] on button "Log in" at bounding box center [204, 207] width 42 height 18
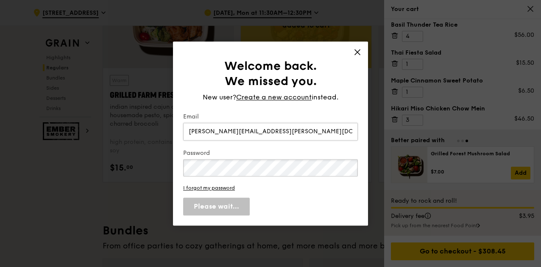
scroll to position [82, 0]
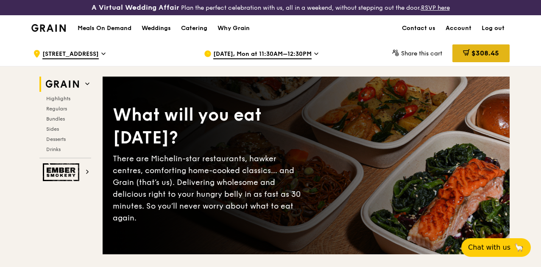
click at [474, 57] on span "$308.45" at bounding box center [485, 53] width 28 height 8
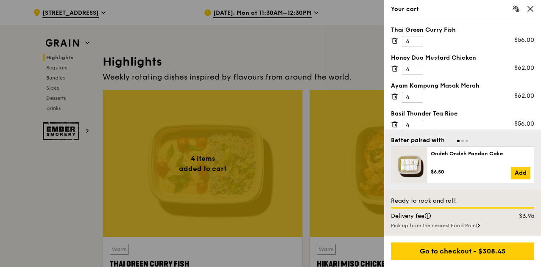
scroll to position [937, 0]
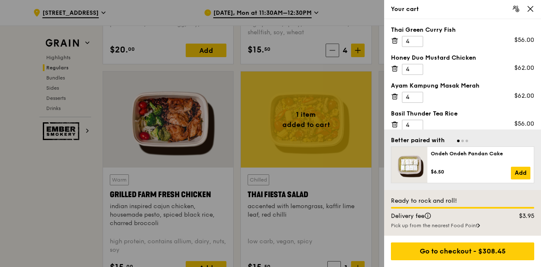
drag, startPoint x: 539, startPoint y: 47, endPoint x: 539, endPoint y: 65, distance: 17.8
click at [539, 65] on div "Thai Green [PERSON_NAME] Fish 4 $56.00 Honey Duo Mustard Chicken 4 $62.00 Ayam …" at bounding box center [462, 74] width 157 height 111
click at [491, 29] on div "Thai Green Curry Fish" at bounding box center [462, 30] width 143 height 8
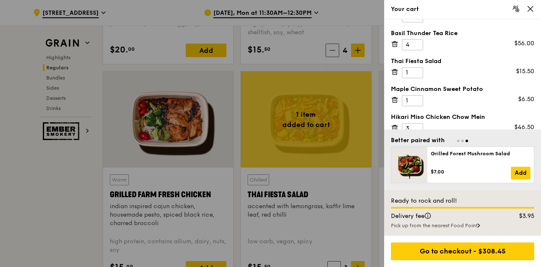
scroll to position [89, 0]
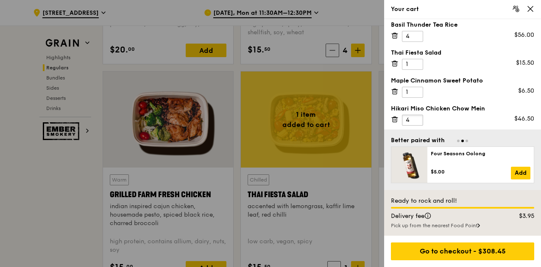
type input "4"
click at [416, 117] on input "4" at bounding box center [412, 120] width 21 height 11
drag, startPoint x: 538, startPoint y: 98, endPoint x: 538, endPoint y: 89, distance: 8.9
click at [538, 89] on div "Thai Green Curry Fish 4 $56.00 Honey Duo Mustard Chicken 4 $62.00 Ayam Kampung …" at bounding box center [462, 74] width 157 height 111
click at [530, 106] on div "Hikari Miso Chicken Chow Mein" at bounding box center [462, 109] width 143 height 8
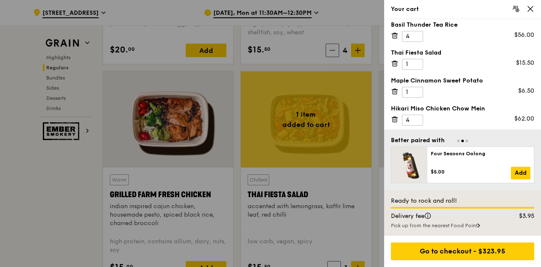
drag, startPoint x: 539, startPoint y: 116, endPoint x: 540, endPoint y: 84, distance: 31.4
click at [540, 84] on div "Thai Green Curry Fish 4 $56.00 Honey Duo Mustard Chicken 4 $62.00 Ayam Kampung …" at bounding box center [462, 74] width 157 height 111
click at [531, 105] on div "Hikari Miso Chicken Chow Mein" at bounding box center [462, 109] width 143 height 8
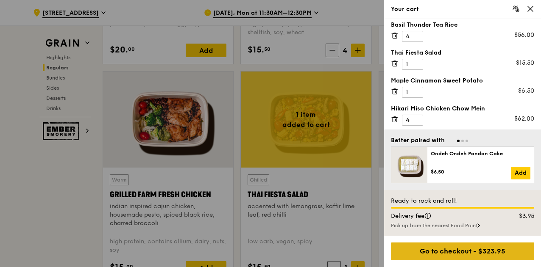
click at [484, 252] on div "Go to checkout - $323.95" at bounding box center [462, 252] width 143 height 18
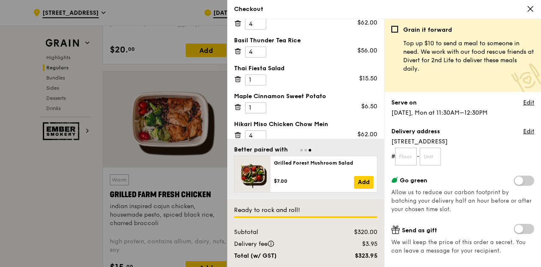
scroll to position [80, 0]
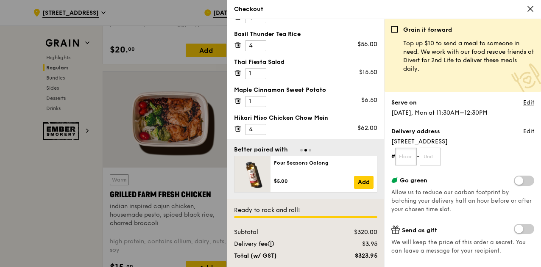
click at [404, 154] on input "text" at bounding box center [406, 157] width 22 height 18
type input "05"
click at [437, 161] on input "text" at bounding box center [431, 157] width 22 height 18
type input "01"
click at [468, 169] on div "Grain it forward Top up $10 to send a meal to someone in need. We work with our…" at bounding box center [462, 147] width 143 height 242
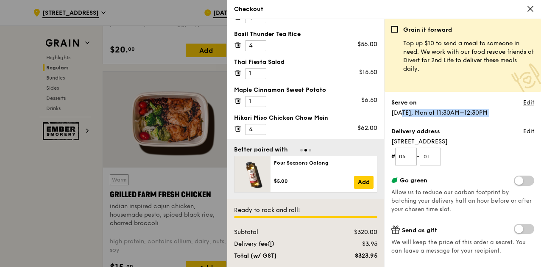
drag, startPoint x: 384, startPoint y: 127, endPoint x: 384, endPoint y: 111, distance: 16.1
click at [384, 111] on div "Grain it forward Top up $10 to send a meal to someone in need. We work with our…" at bounding box center [462, 143] width 157 height 248
click at [417, 116] on span "[DATE], Mon at 11:30AM–12:30PM" at bounding box center [439, 112] width 96 height 7
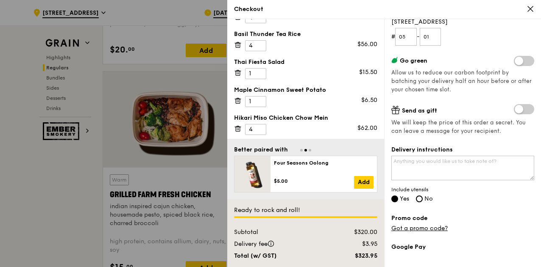
scroll to position [138, 0]
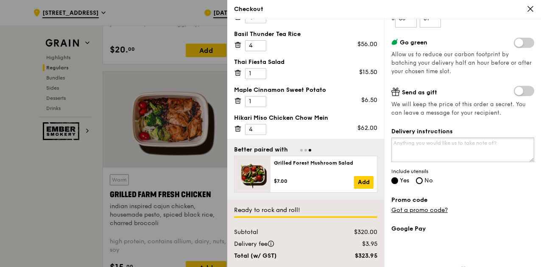
click at [481, 142] on textarea "Delivery instructions" at bounding box center [462, 150] width 143 height 25
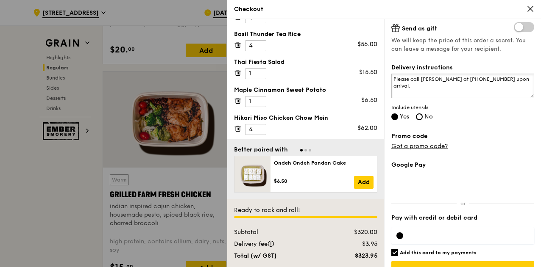
scroll to position [220, 0]
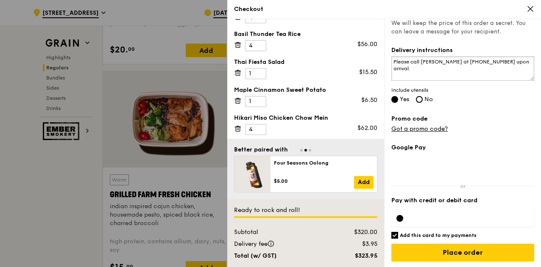
type textarea "Please call Priscilla at 8125 1255 upon arrival."
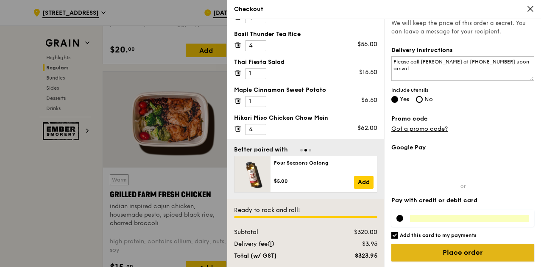
click at [437, 253] on input "Place order" at bounding box center [462, 253] width 143 height 18
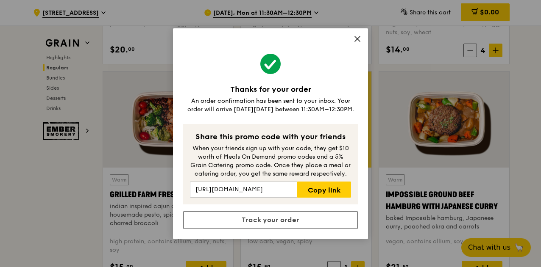
click at [357, 43] on span at bounding box center [357, 40] width 8 height 9
